Goal: Answer question/provide support: Answer question/provide support

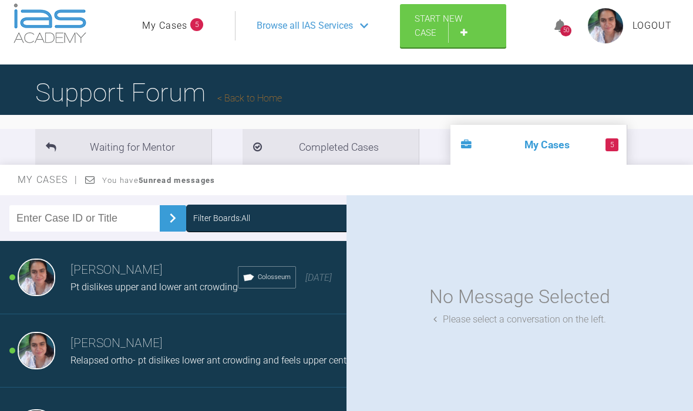
scroll to position [15, 0]
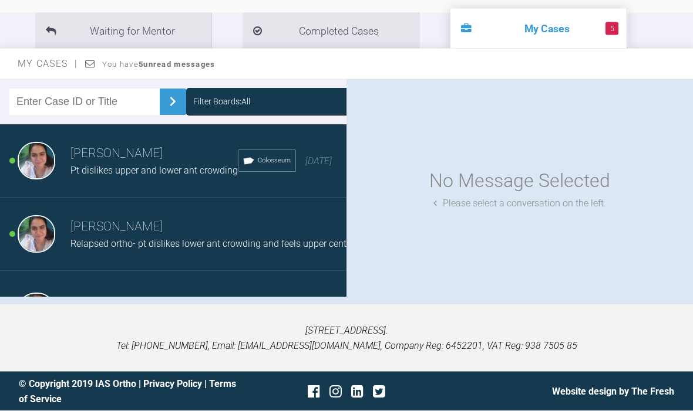
click at [253, 252] on div "Relapsed ortho- pt dislikes lower ant crowding and feels upper centrals have st…" at bounding box center [266, 244] width 392 height 15
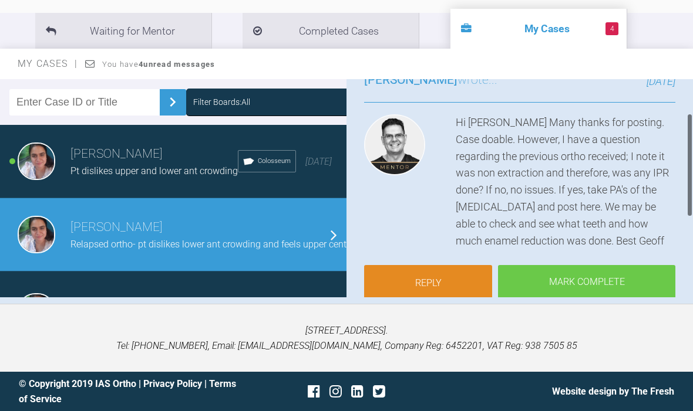
scroll to position [103, 0]
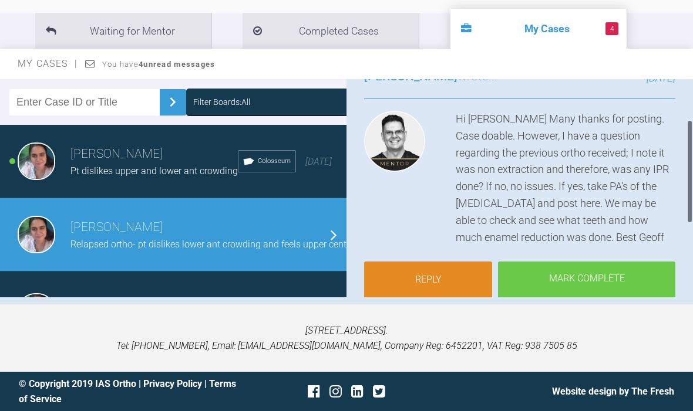
click at [447, 271] on link "Reply" at bounding box center [428, 280] width 128 height 36
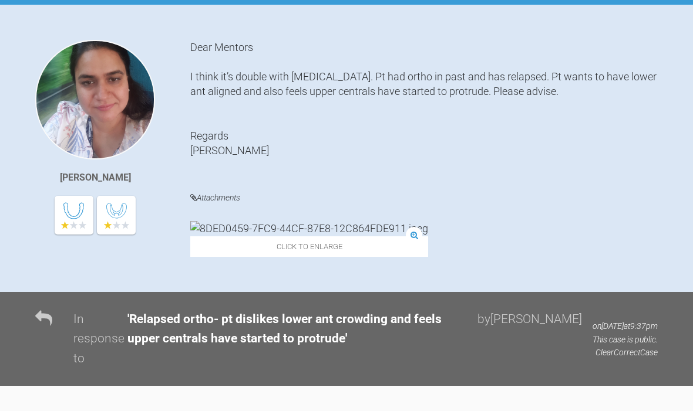
scroll to position [1129, 0]
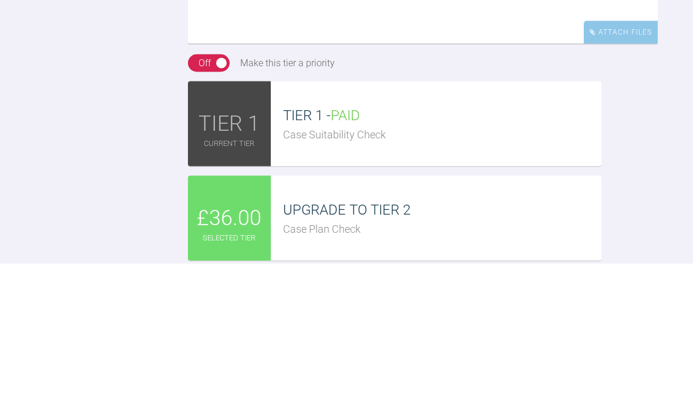
scroll to position [981, 0]
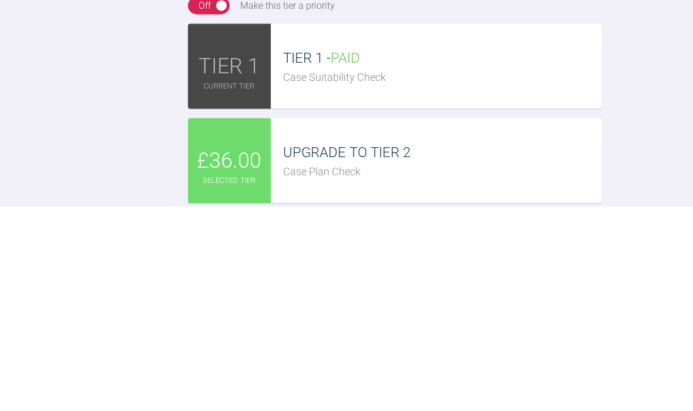
click at [288, 73] on textarea "Hi [PERSON_NAME] Thanks for your advice. Please find PA attached herewith. Plea…" at bounding box center [423, 131] width 470 height 117
click at [399, 73] on textarea "Hi [PERSON_NAME] Thanks for your advice. Please find PA attached herewith. Plea…" at bounding box center [423, 131] width 470 height 117
type textarea "Hi [PERSON_NAME] Thanks for your advice. Please find PA attached herewith. Plea…"
click at [127, 72] on div "Reply To [PERSON_NAME] Hi [PERSON_NAME] Thanks for your advice. Please find PA …" at bounding box center [346, 399] width 693 height 766
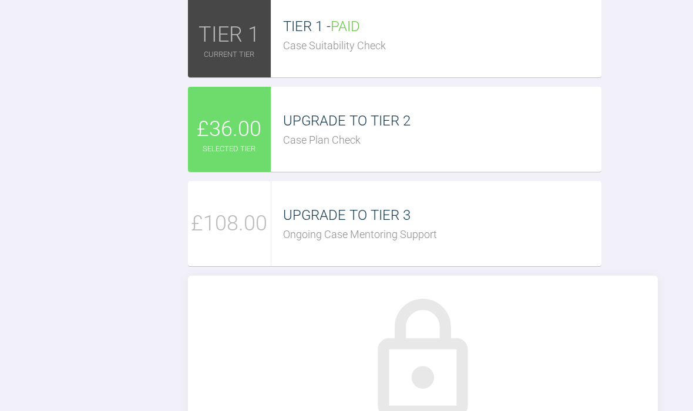
scroll to position [1219, 0]
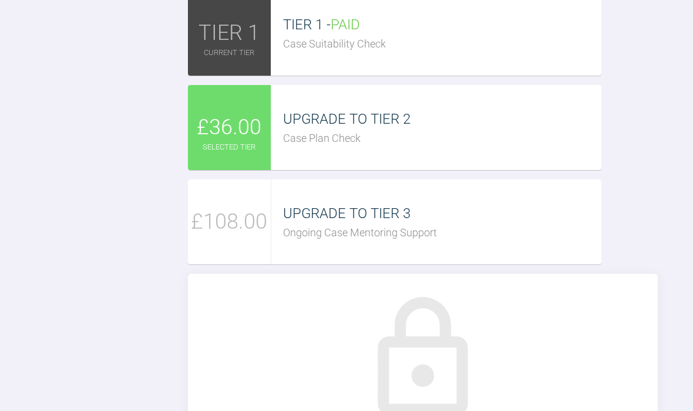
click at [423, 170] on div "UPGRADE TO TIER 2 Case Plan Check" at bounding box center [436, 127] width 330 height 85
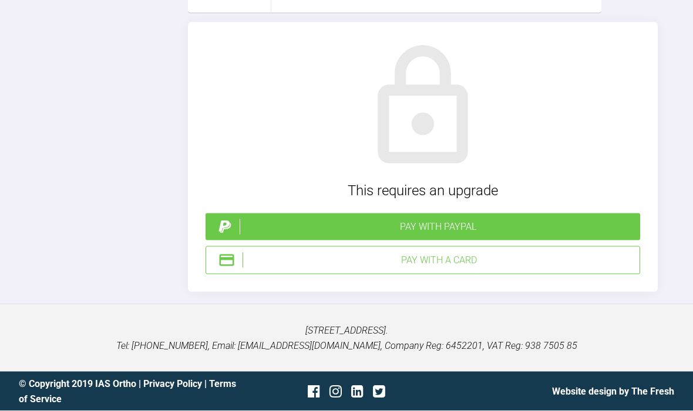
scroll to position [1534, 0]
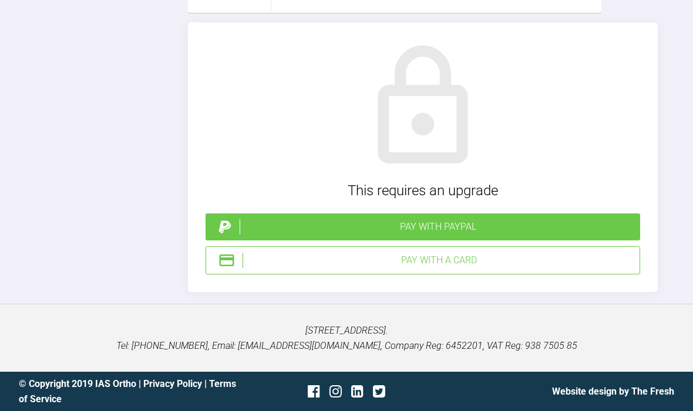
click at [464, 268] on div "Pay with a Card" at bounding box center [438, 260] width 392 height 15
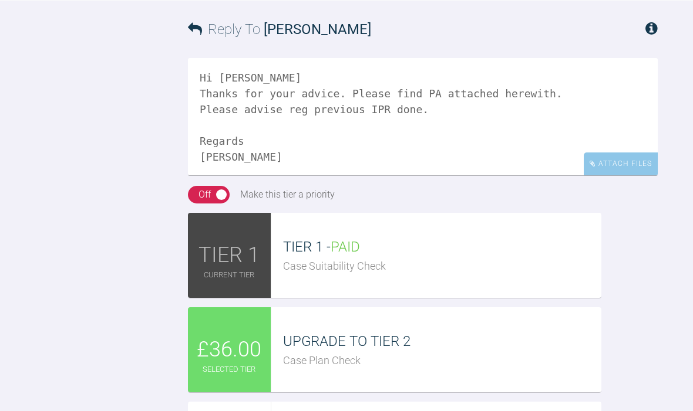
scroll to position [1004, 0]
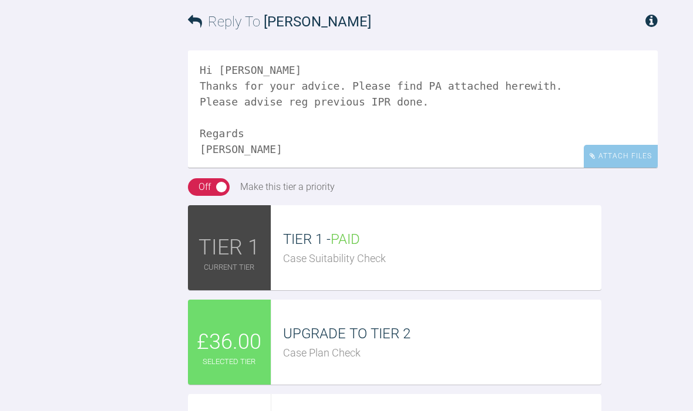
click at [617, 168] on div "Attach Files" at bounding box center [620, 156] width 74 height 23
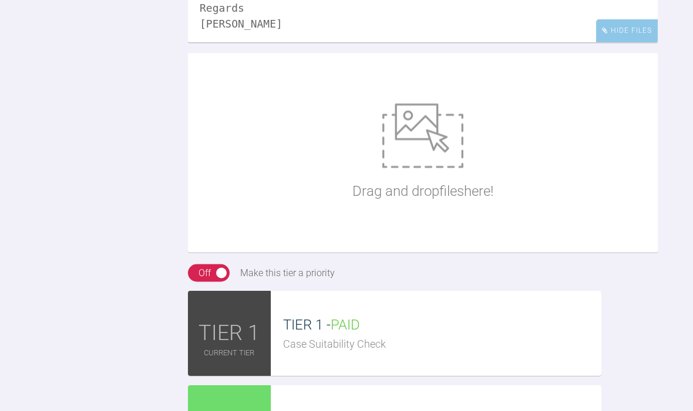
scroll to position [1130, 0]
click at [417, 168] on img at bounding box center [422, 135] width 81 height 65
type input "C:\fakepath\80437B66-7C5E-4E6F-877B-2B3F10868B4F.png"
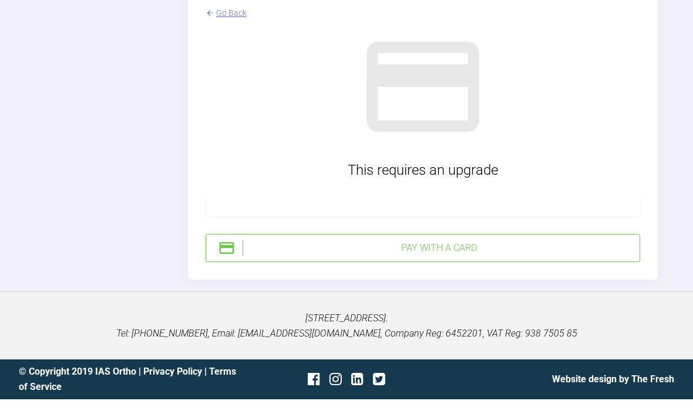
scroll to position [2044, 0]
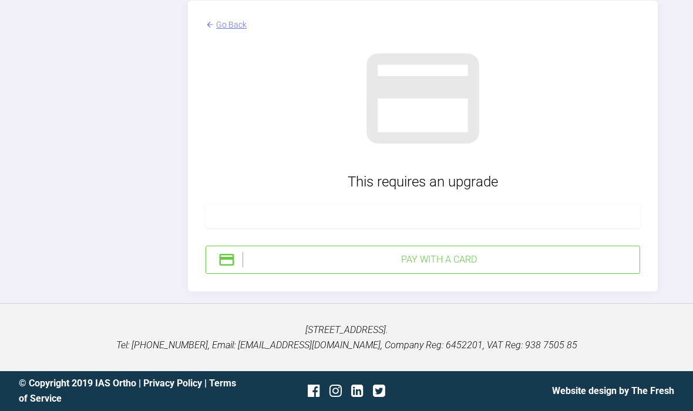
click at [501, 260] on div "Pay with a Card" at bounding box center [438, 259] width 392 height 15
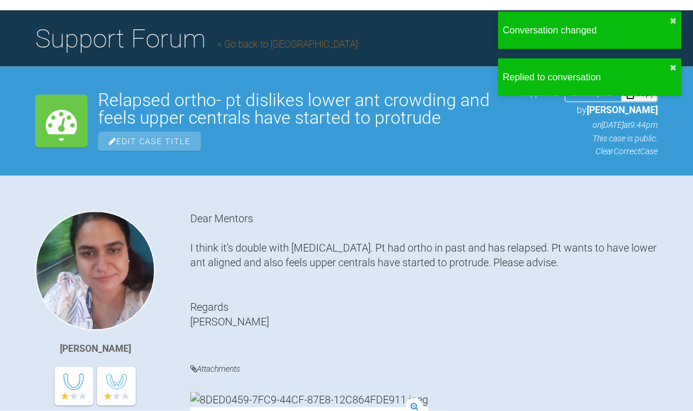
scroll to position [0, 0]
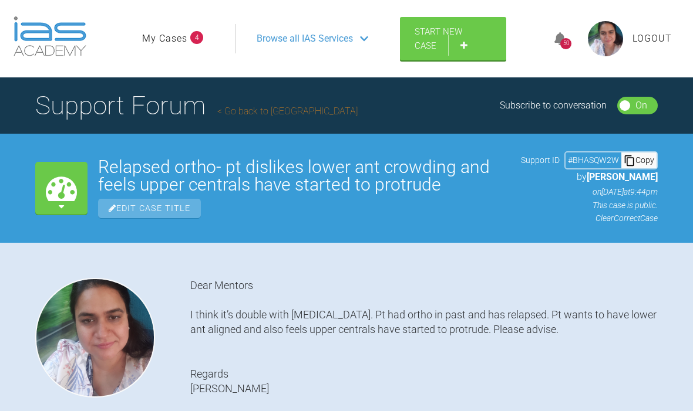
click at [169, 46] on link "My Cases" at bounding box center [164, 38] width 45 height 15
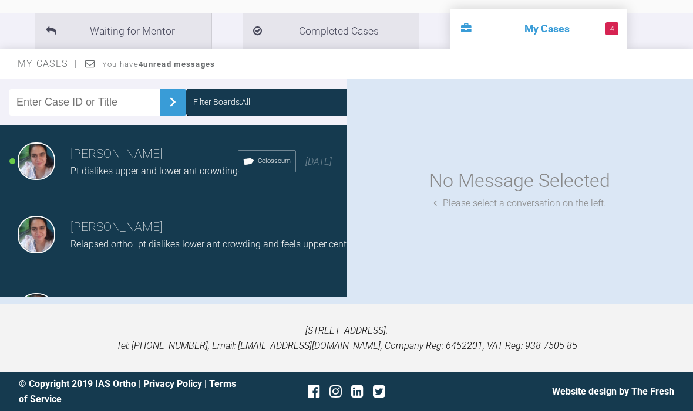
scroll to position [239, 0]
click at [91, 164] on div "Pt dislikes upper and lower ant crowding" at bounding box center [153, 171] width 167 height 15
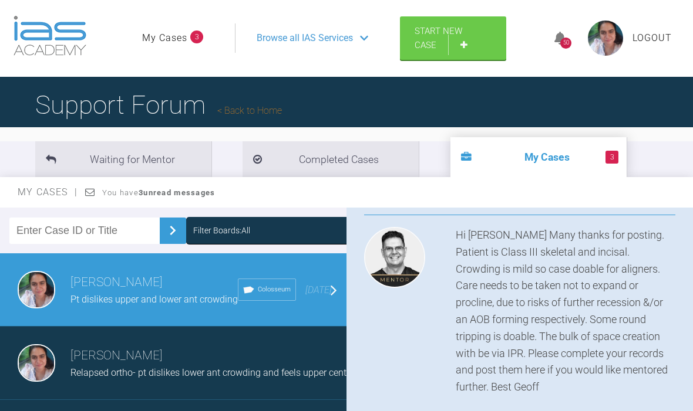
scroll to position [0, 0]
